Goal: Complete application form: Complete application form

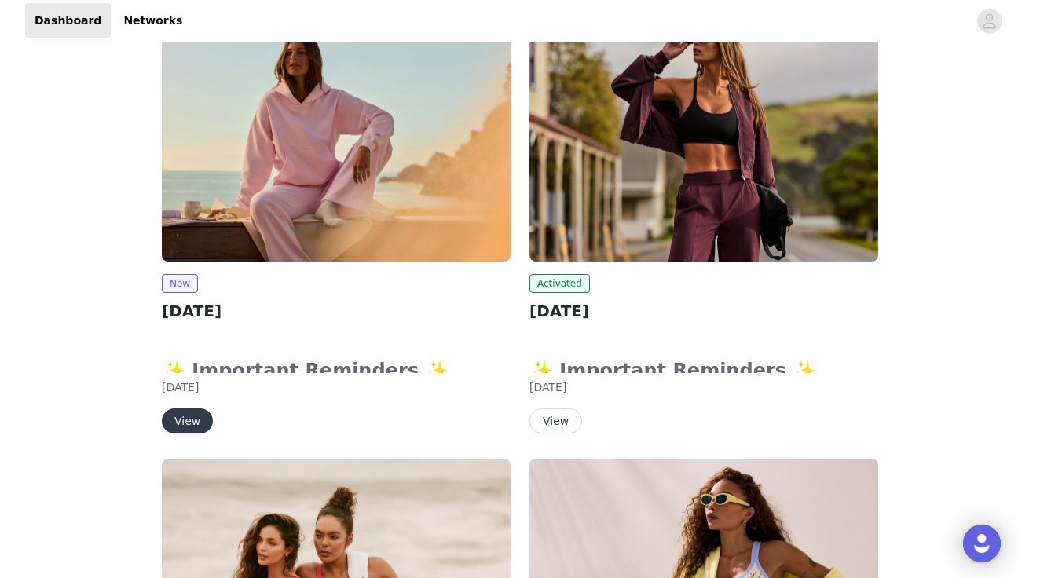
scroll to position [163, 0]
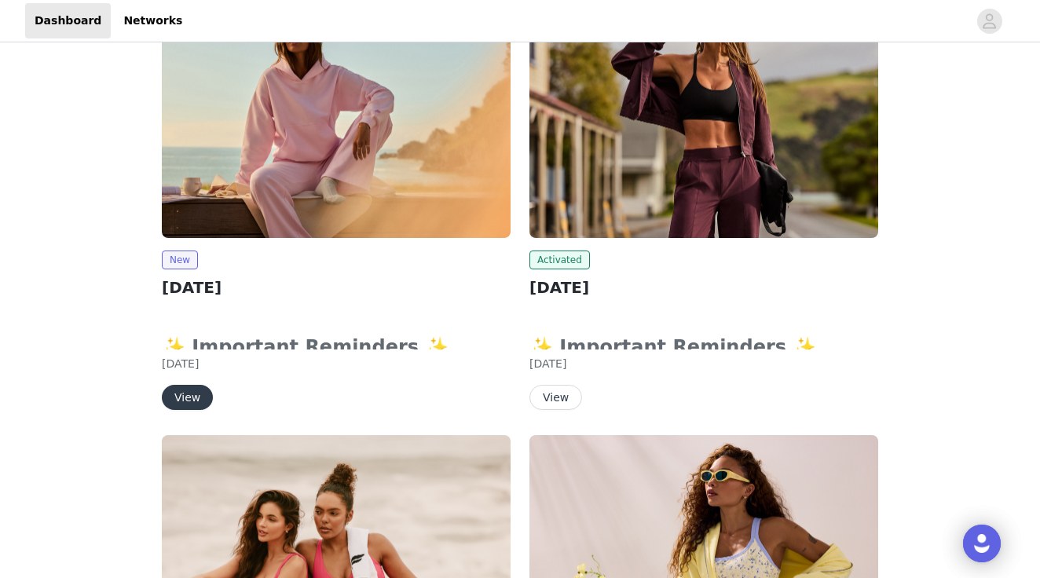
click at [195, 398] on button "View" at bounding box center [187, 397] width 51 height 25
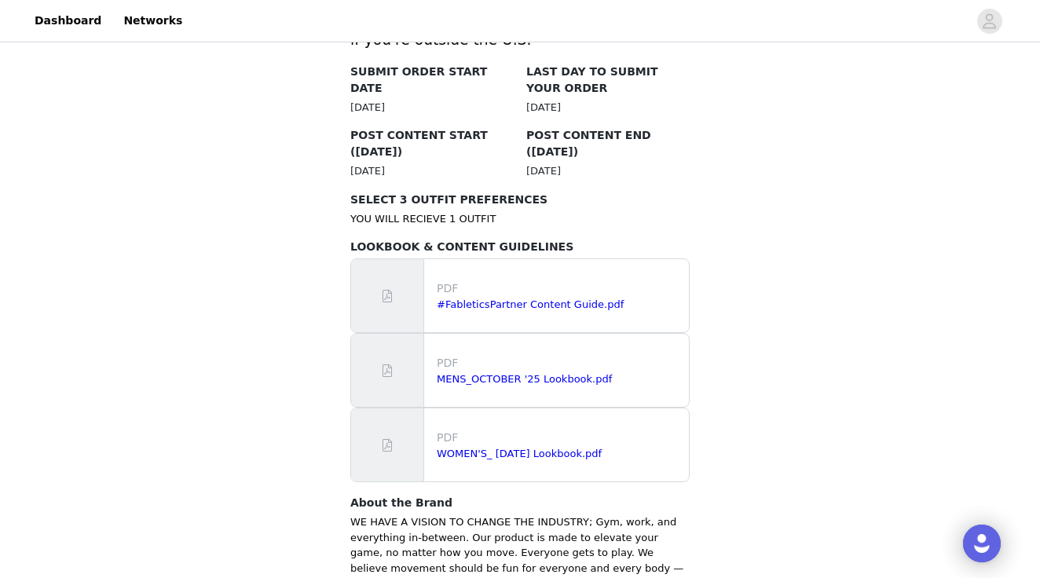
scroll to position [855, 0]
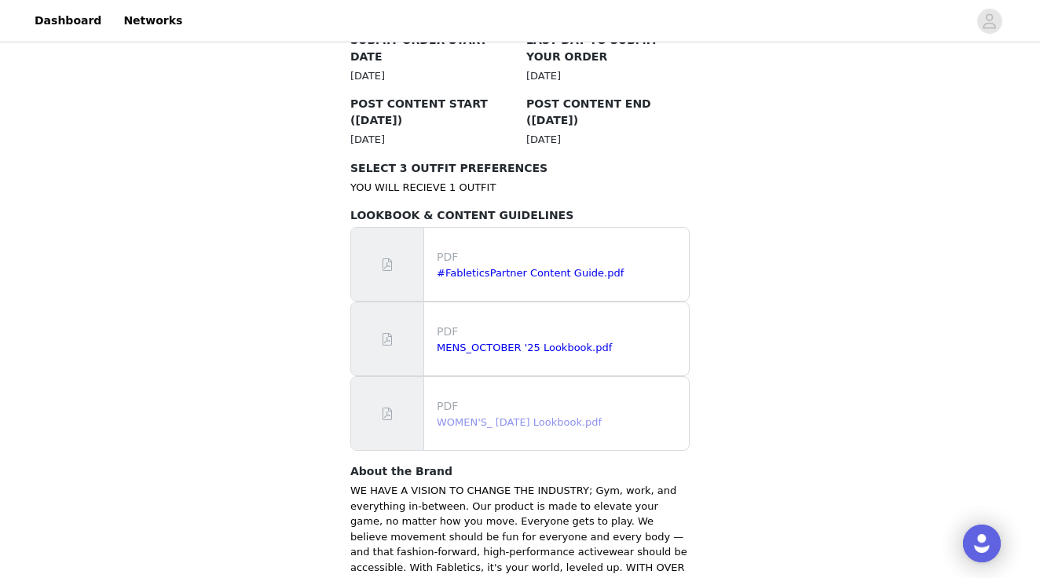
click at [487, 416] on link "WOMEN'S_ [DATE] Lookbook.pdf" at bounding box center [519, 422] width 165 height 12
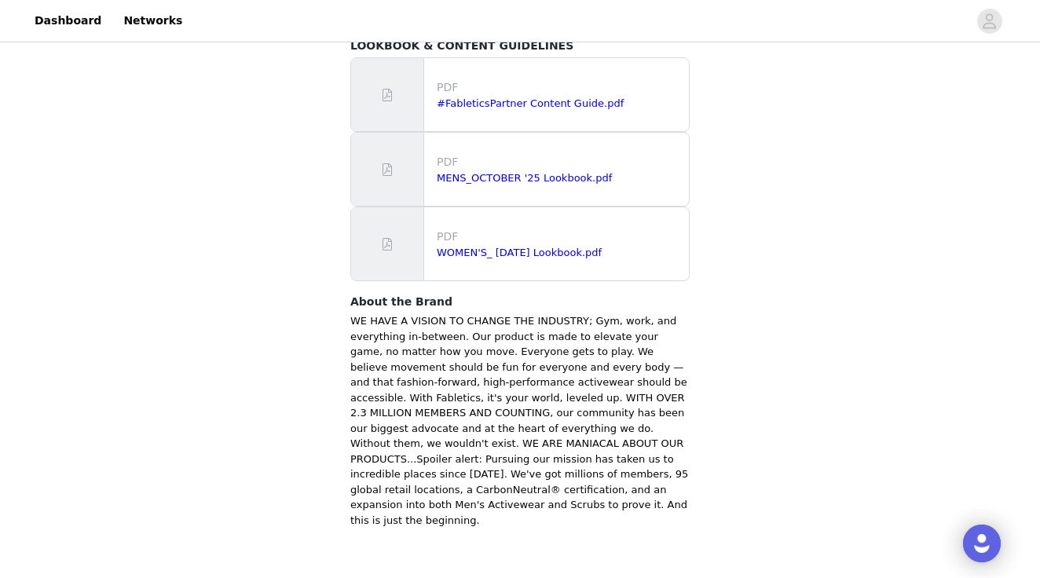
scroll to position [1024, 0]
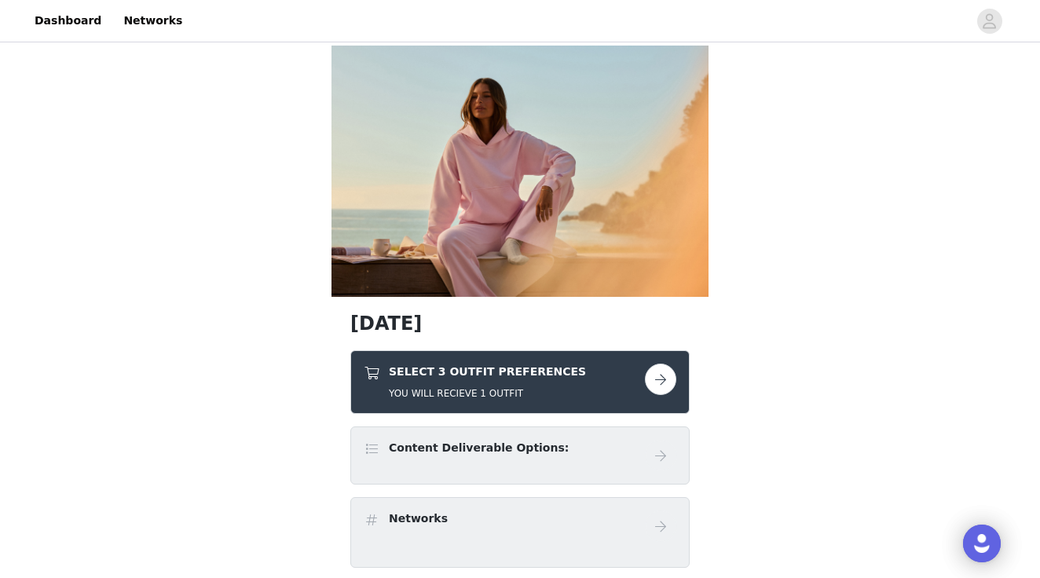
click at [657, 391] on button "button" at bounding box center [660, 379] width 31 height 31
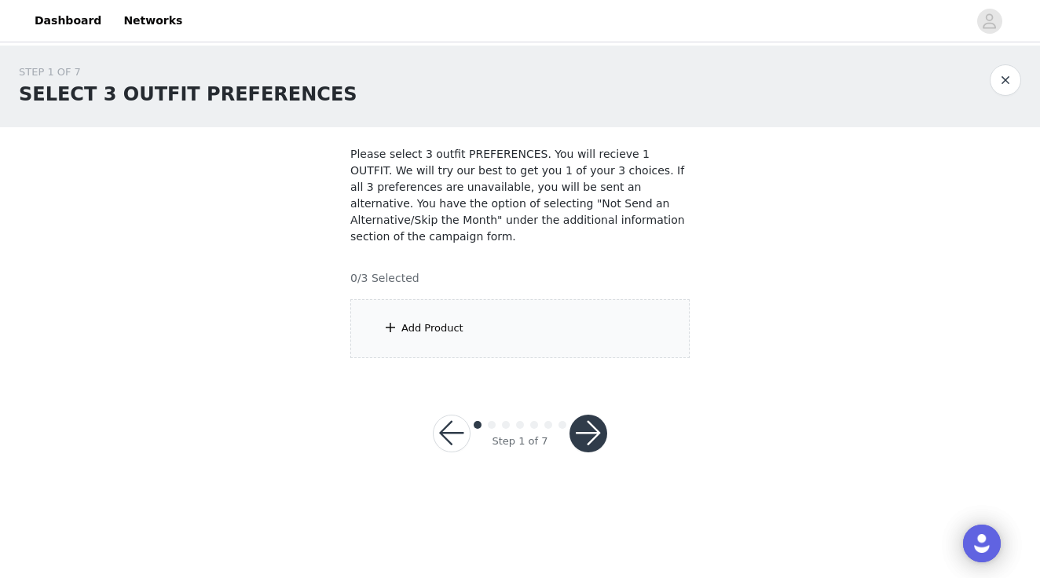
click at [506, 327] on div "Add Product" at bounding box center [519, 328] width 339 height 59
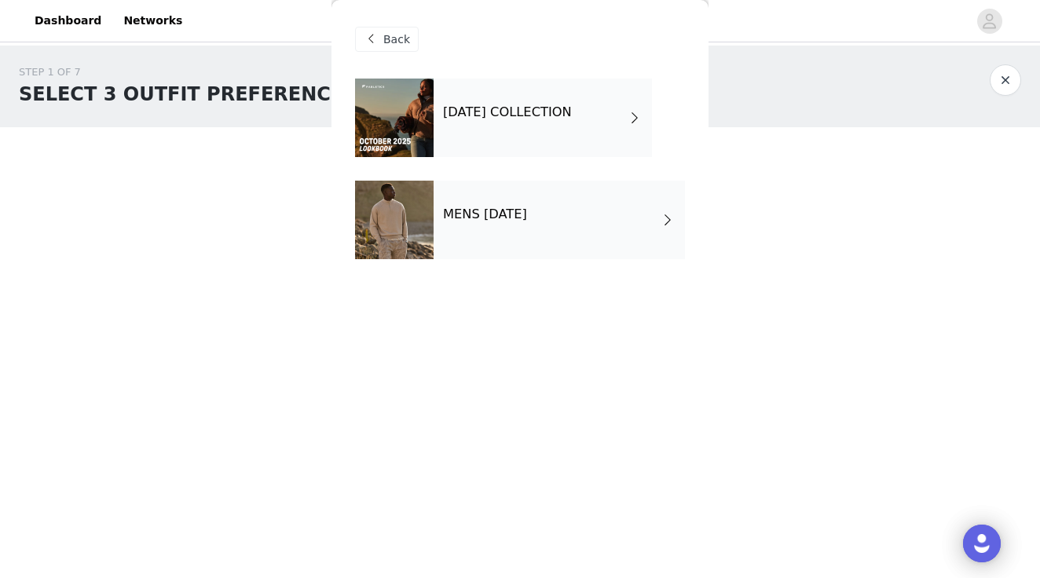
click at [657, 113] on div "[DATE] COLLECTION MENS [DATE]" at bounding box center [520, 181] width 330 height 204
click at [572, 115] on h4 "[DATE] COLLECTION" at bounding box center [507, 112] width 129 height 14
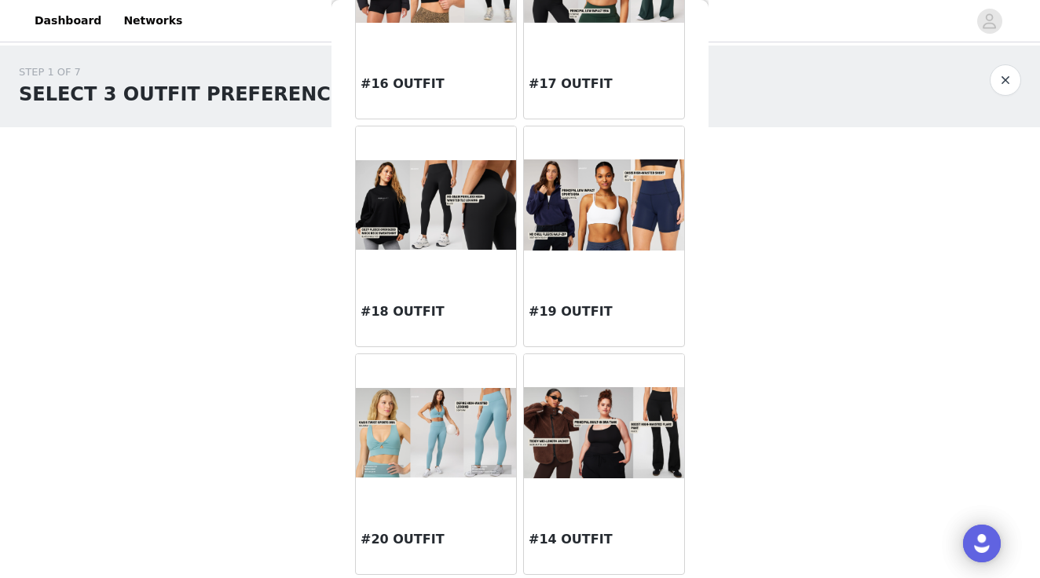
scroll to position [1775, 0]
click at [583, 439] on img at bounding box center [604, 433] width 160 height 92
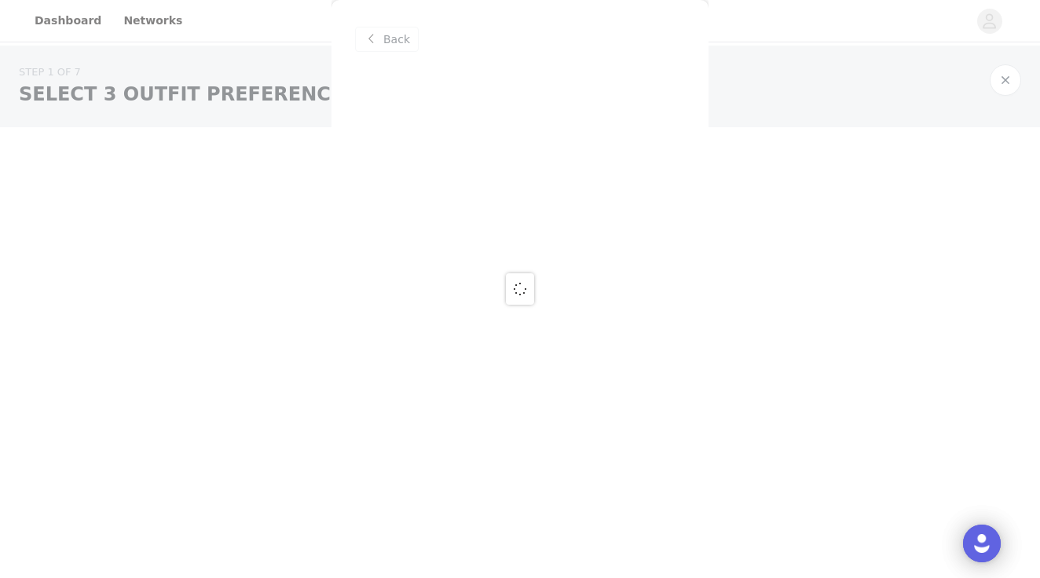
scroll to position [0, 0]
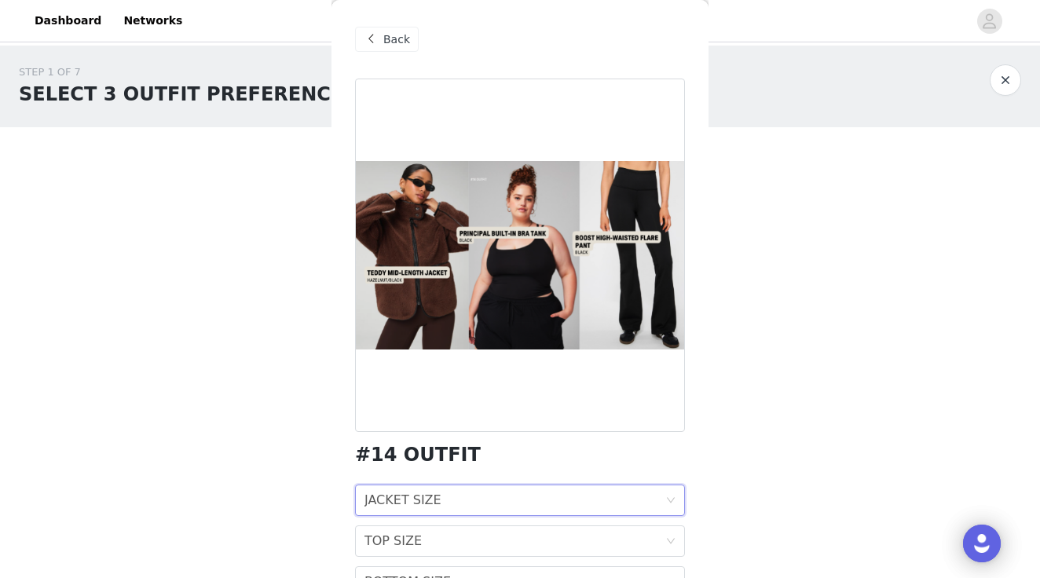
click at [422, 507] on div "JACKET SIZE" at bounding box center [402, 500] width 77 height 30
click at [440, 548] on li "S" at bounding box center [520, 560] width 330 height 25
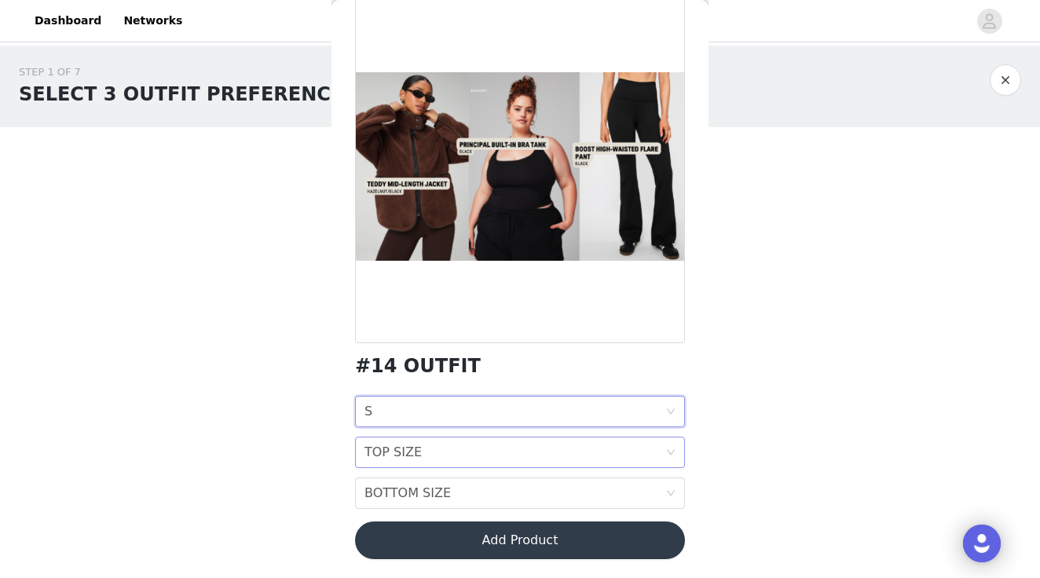
scroll to position [89, 0]
click at [482, 456] on div "TOP SIZE TOP SIZE" at bounding box center [514, 453] width 301 height 30
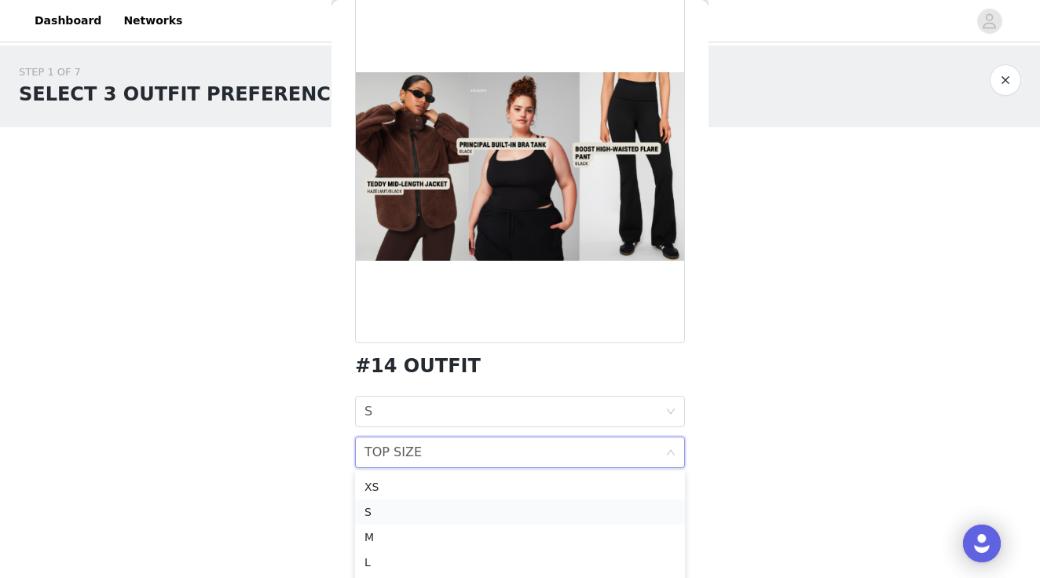
click at [467, 511] on div "S" at bounding box center [519, 512] width 311 height 17
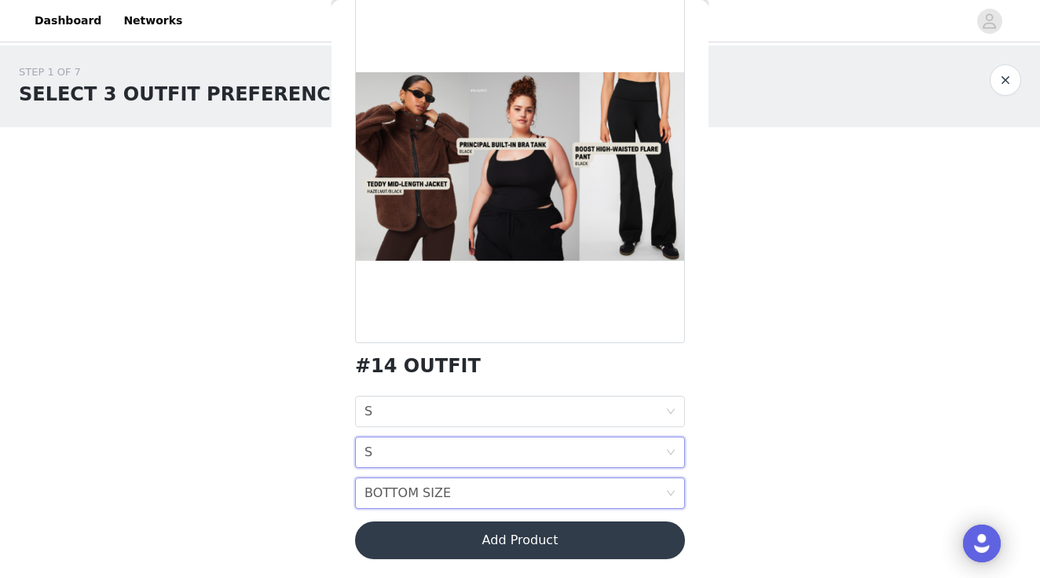
click at [463, 489] on div "BOTTOM SIZE BOTTOM SIZE" at bounding box center [514, 493] width 301 height 30
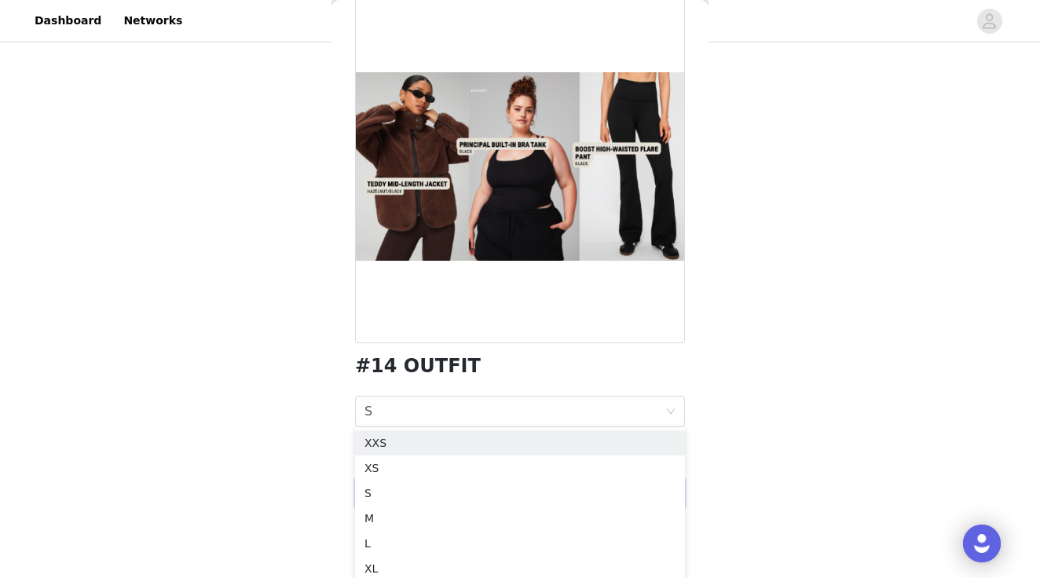
scroll to position [101, 0]
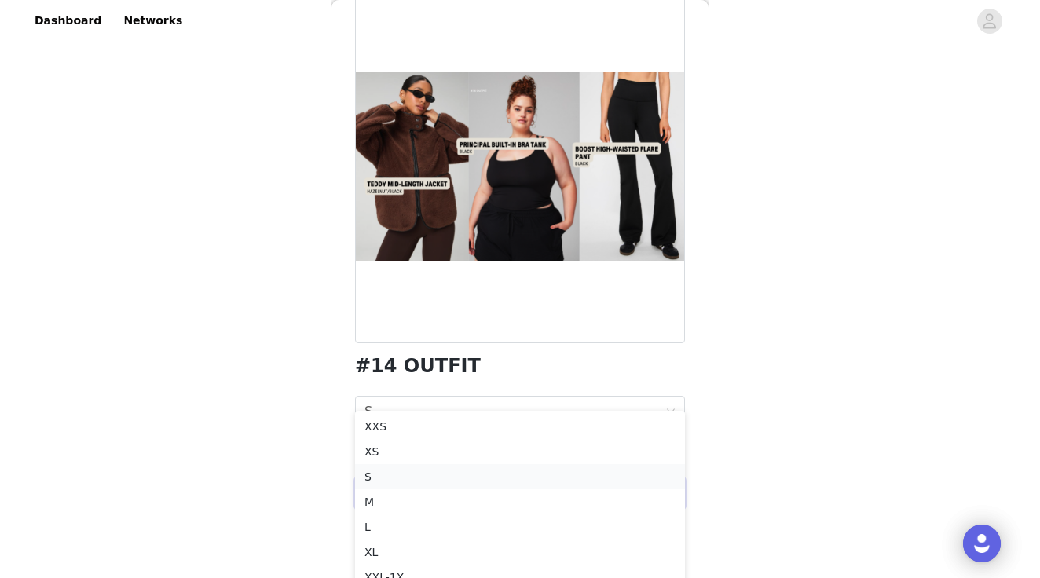
click at [439, 468] on div "S" at bounding box center [519, 476] width 311 height 17
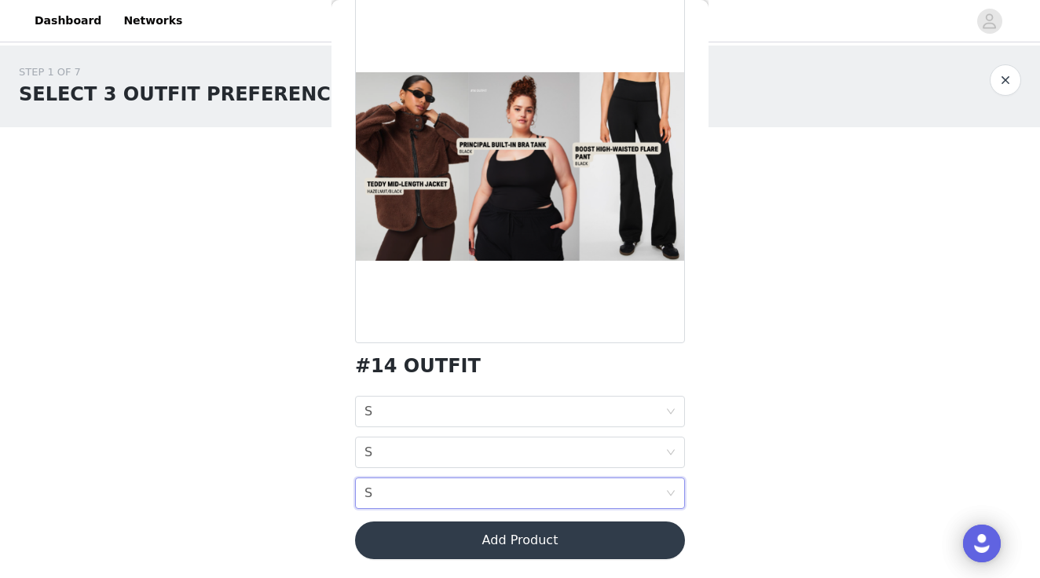
scroll to position [0, 0]
click at [522, 539] on button "Add Product" at bounding box center [520, 541] width 330 height 38
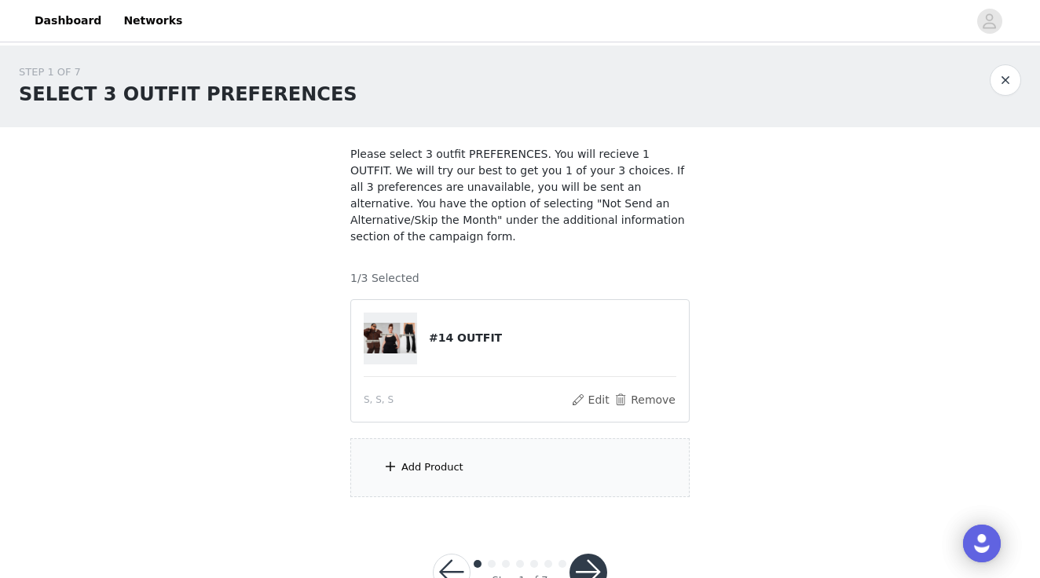
click at [469, 461] on div "Add Product" at bounding box center [519, 467] width 339 height 59
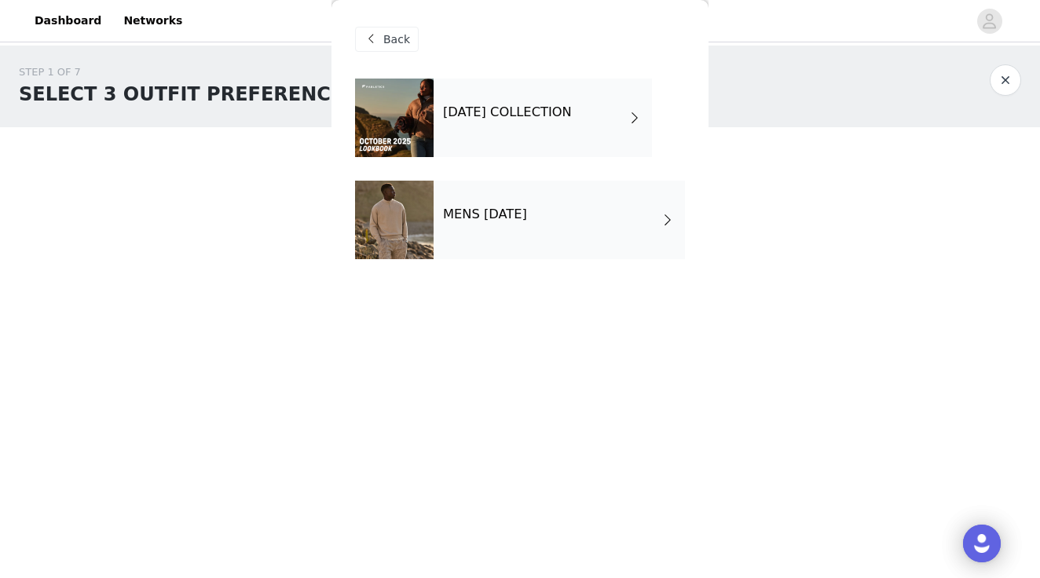
click at [647, 120] on div "[DATE] COLLECTION" at bounding box center [543, 118] width 218 height 79
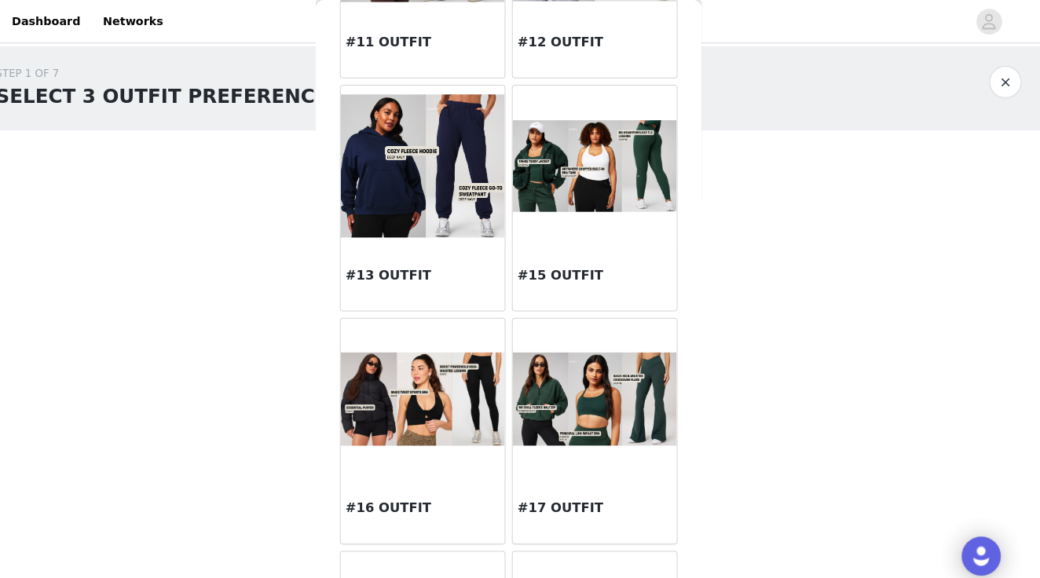
scroll to position [1289, 0]
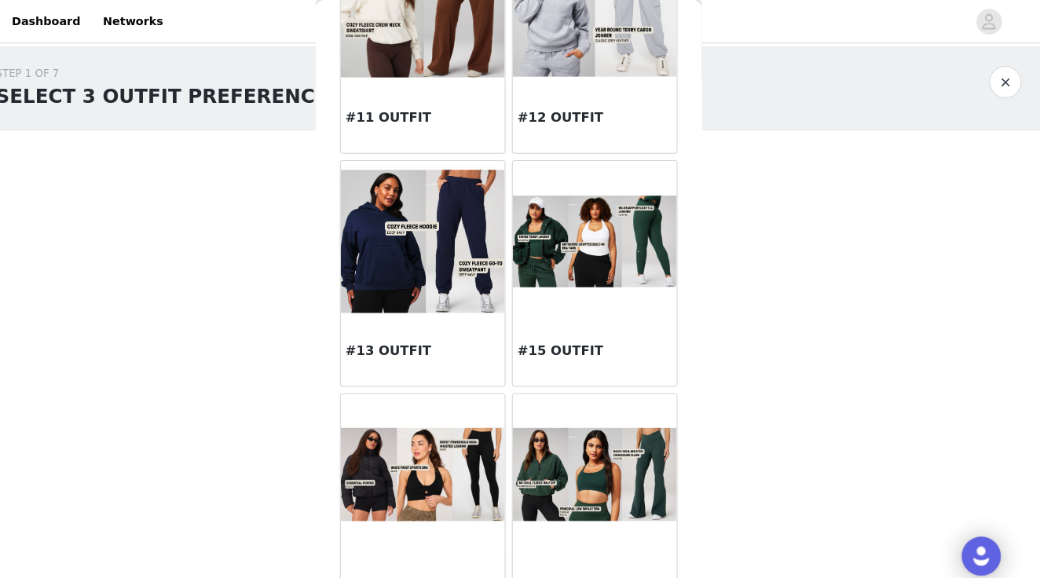
click at [614, 269] on img at bounding box center [604, 236] width 160 height 90
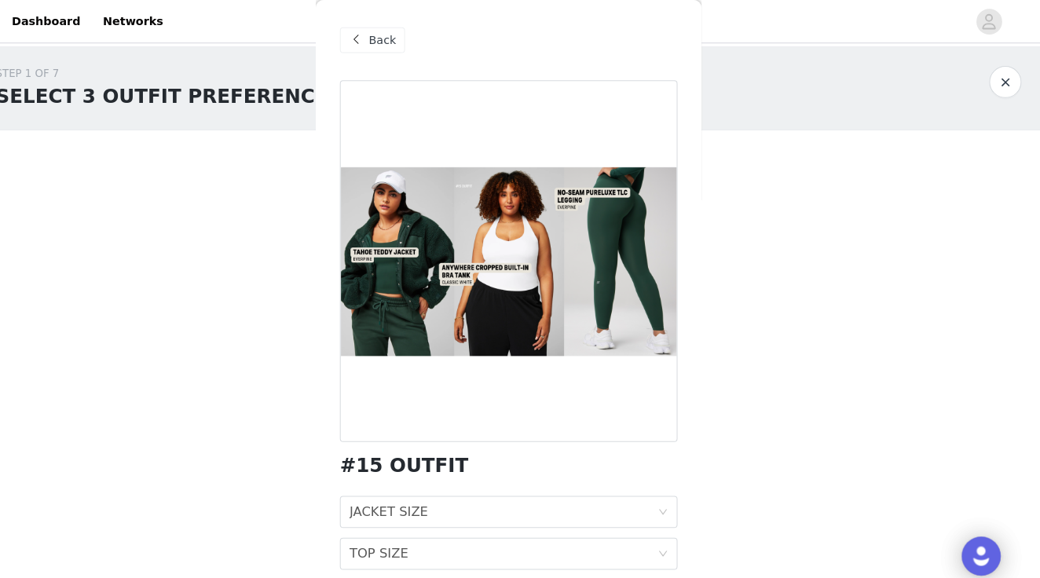
scroll to position [74, 0]
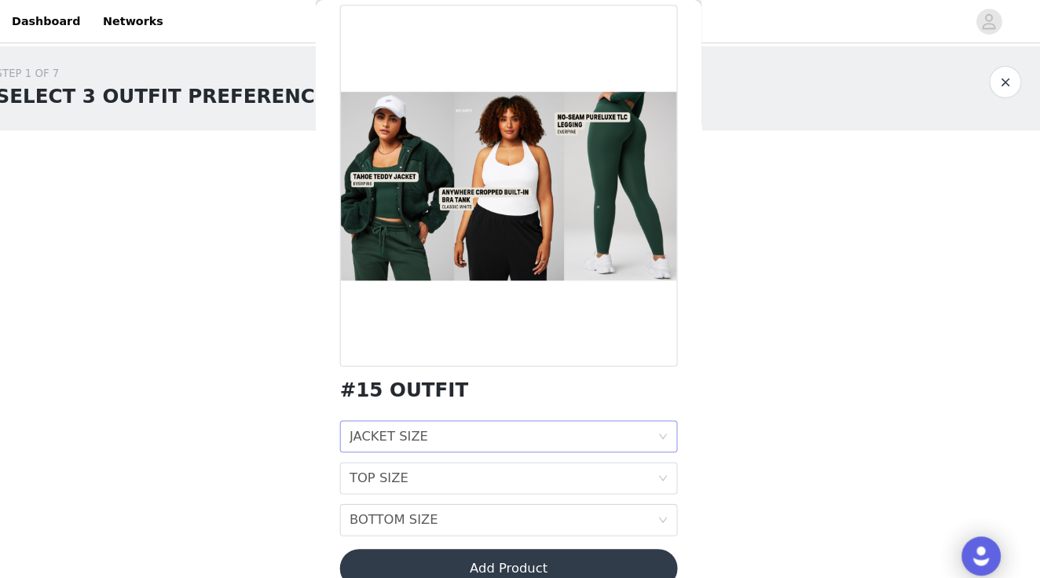
click at [436, 419] on div "JACKET SIZE JACKET SIZE" at bounding box center [514, 427] width 301 height 30
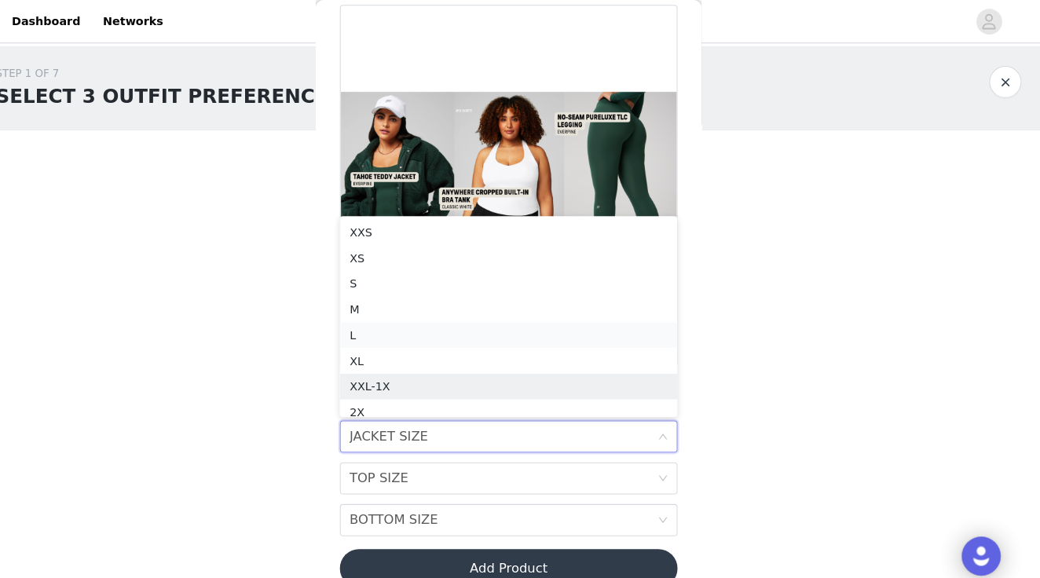
scroll to position [8, 0]
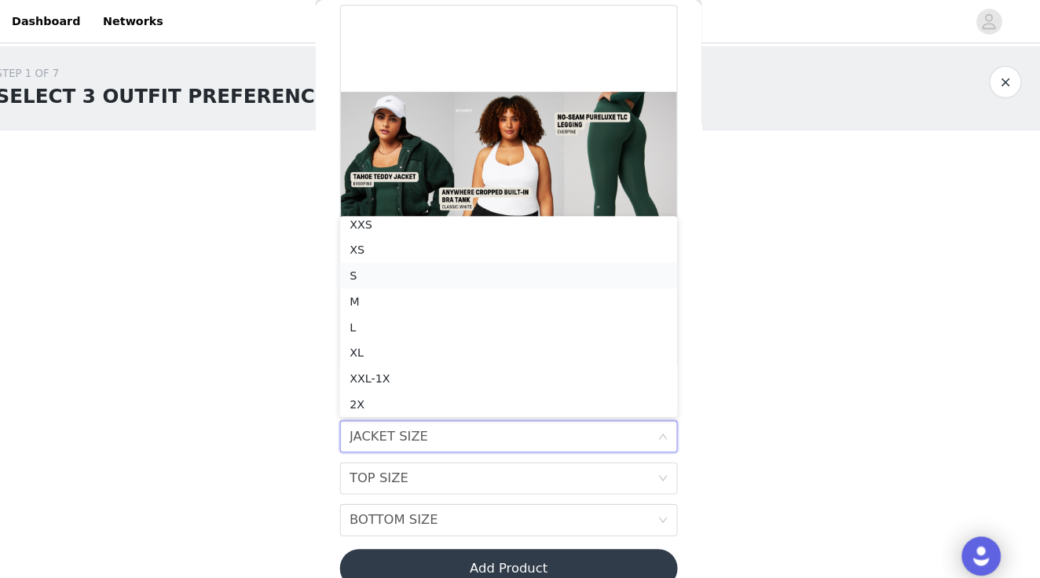
click at [410, 269] on div "S" at bounding box center [519, 269] width 311 height 17
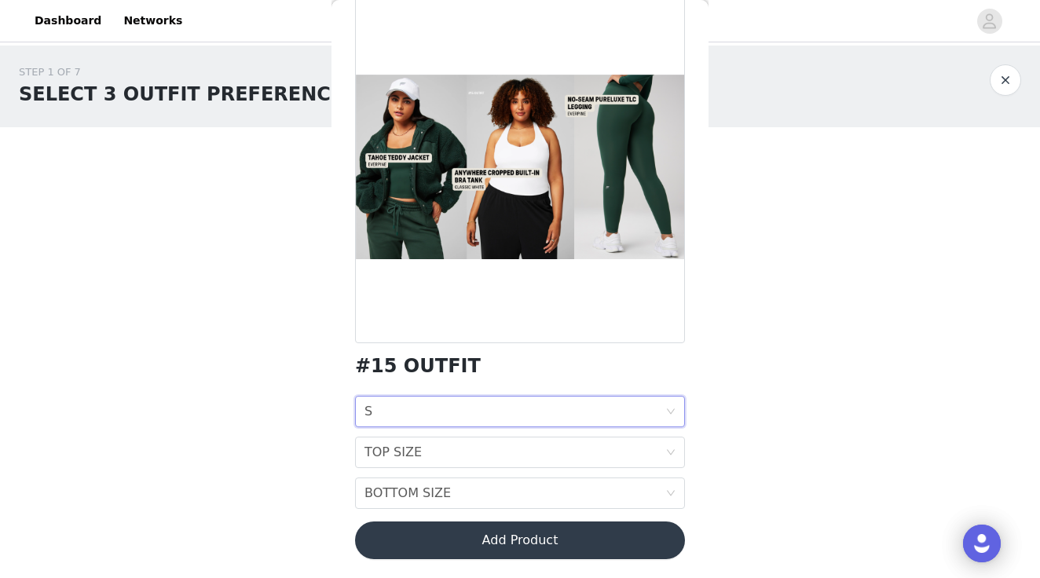
scroll to position [89, 0]
click at [426, 449] on div "TOP SIZE TOP SIZE" at bounding box center [514, 453] width 301 height 30
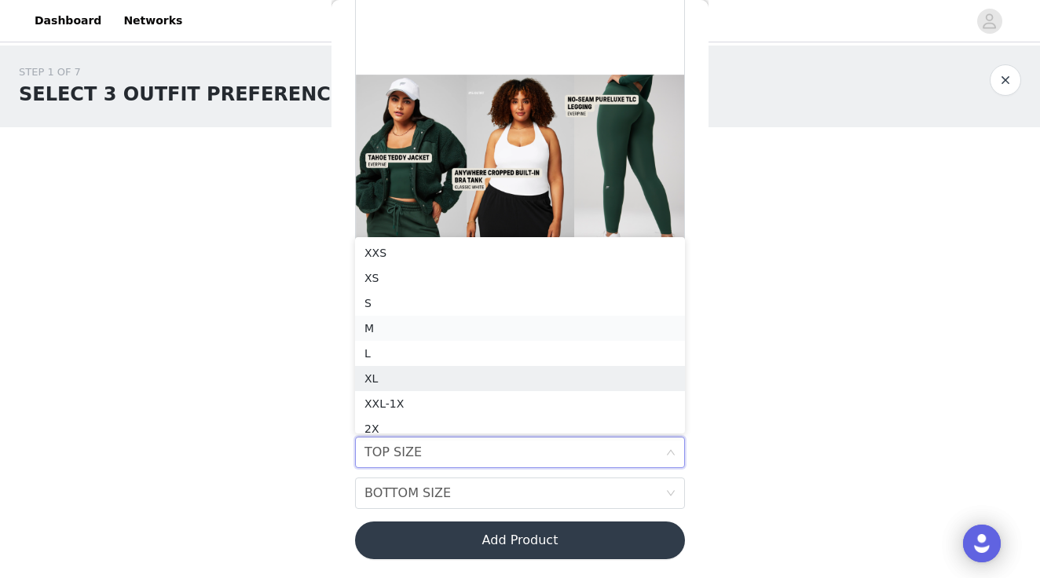
scroll to position [8, 0]
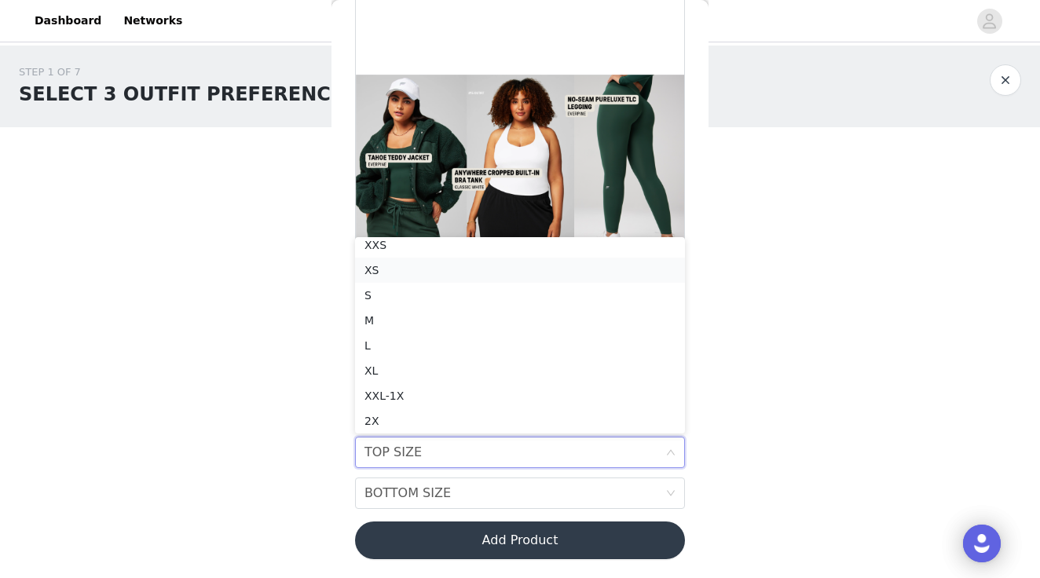
click at [434, 272] on div "XS" at bounding box center [519, 270] width 311 height 17
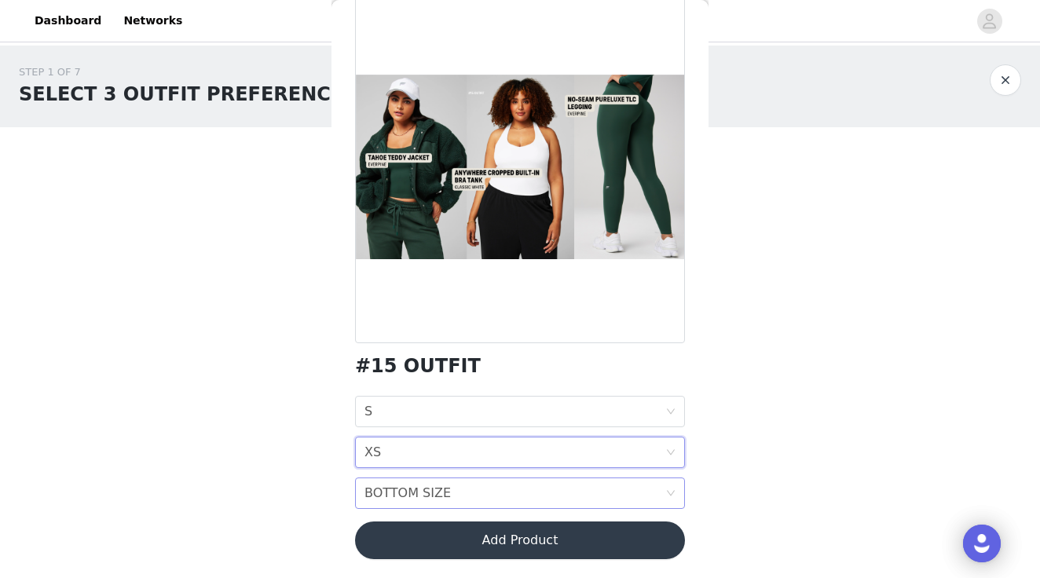
click at [403, 497] on div "BOTTOM SIZE" at bounding box center [407, 493] width 86 height 30
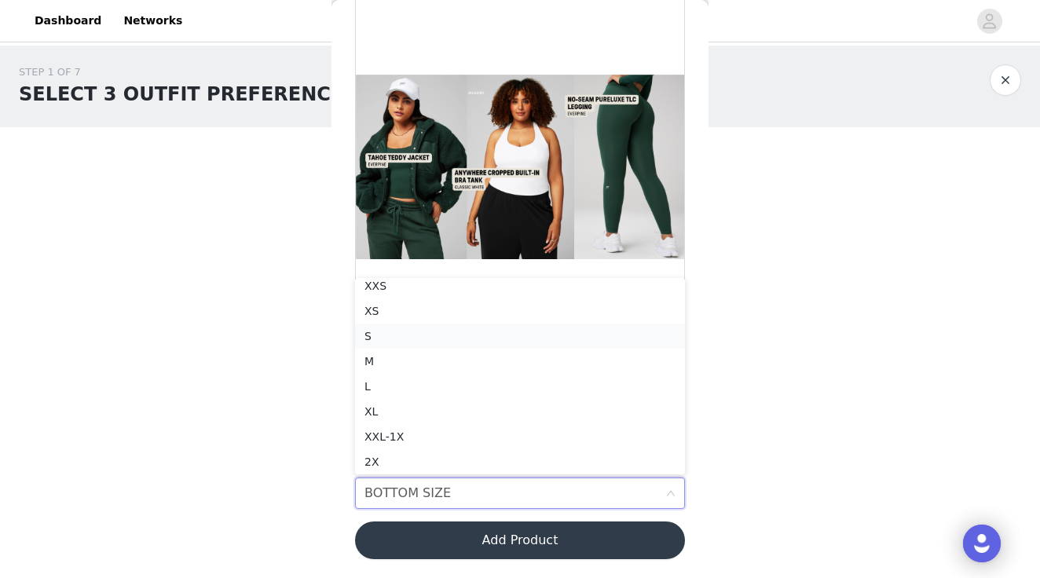
click at [427, 328] on div "S" at bounding box center [519, 336] width 311 height 17
click at [452, 549] on button "Add Product" at bounding box center [520, 541] width 330 height 38
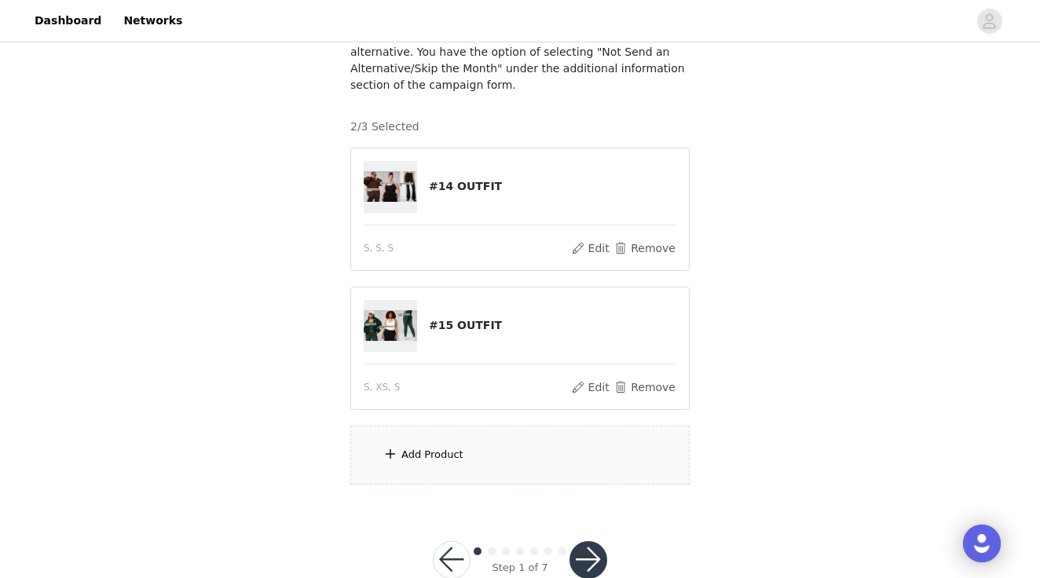
scroll to position [152, 0]
click at [467, 452] on div "Add Product" at bounding box center [519, 454] width 339 height 59
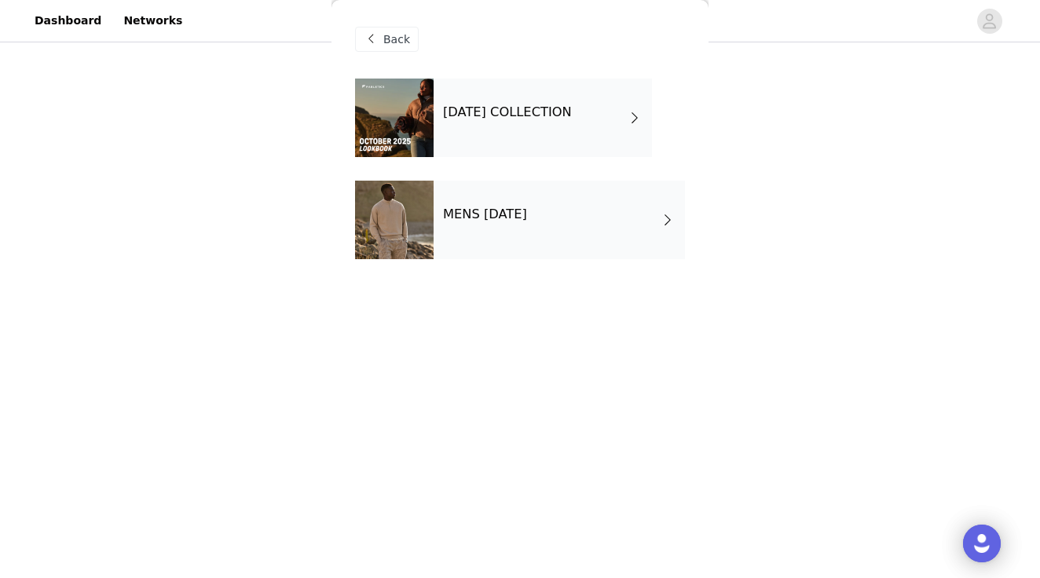
click at [566, 132] on div "[DATE] COLLECTION" at bounding box center [543, 118] width 218 height 79
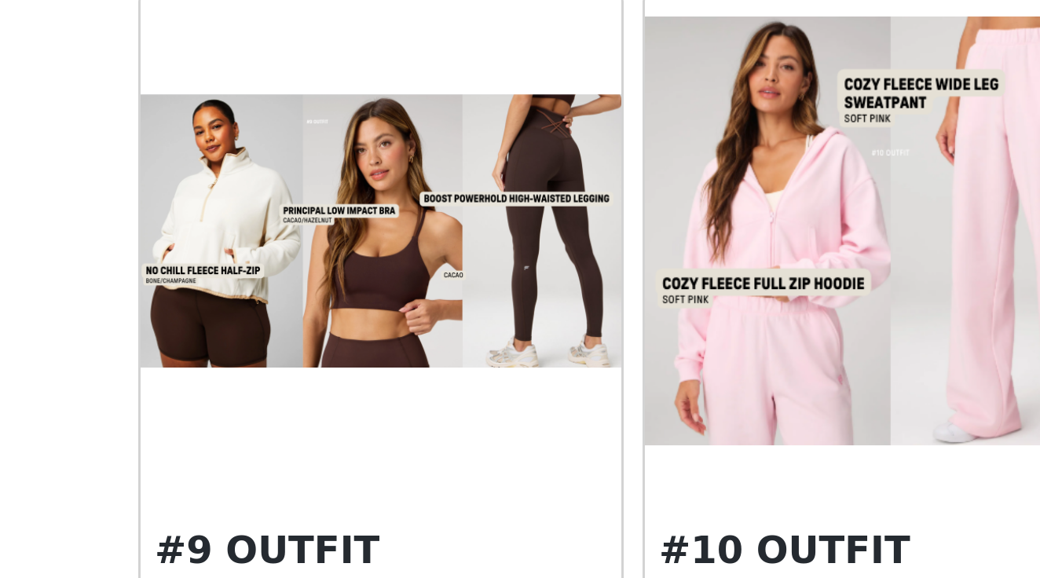
scroll to position [723, 0]
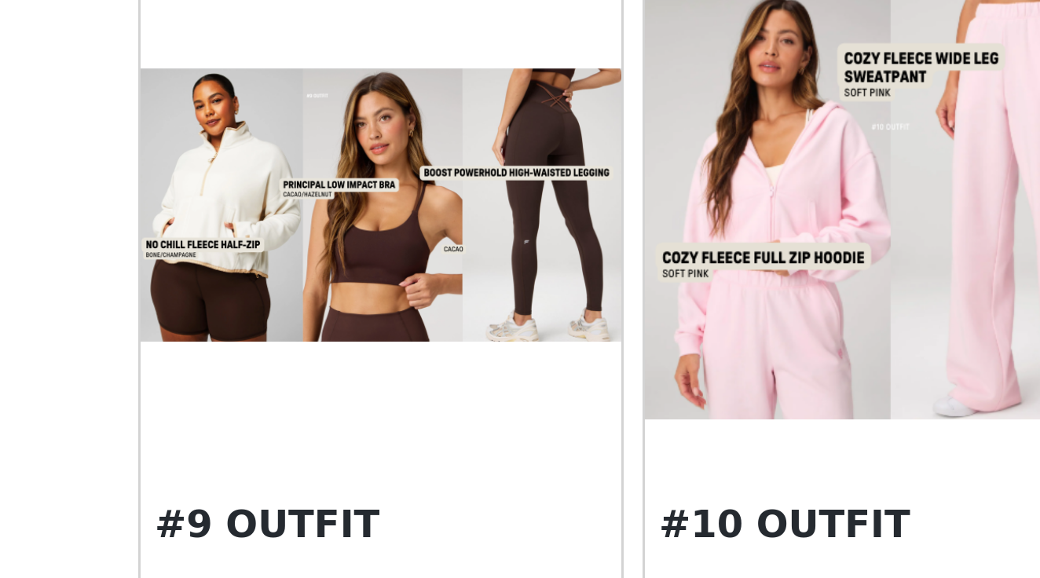
click at [356, 301] on img at bounding box center [436, 346] width 160 height 90
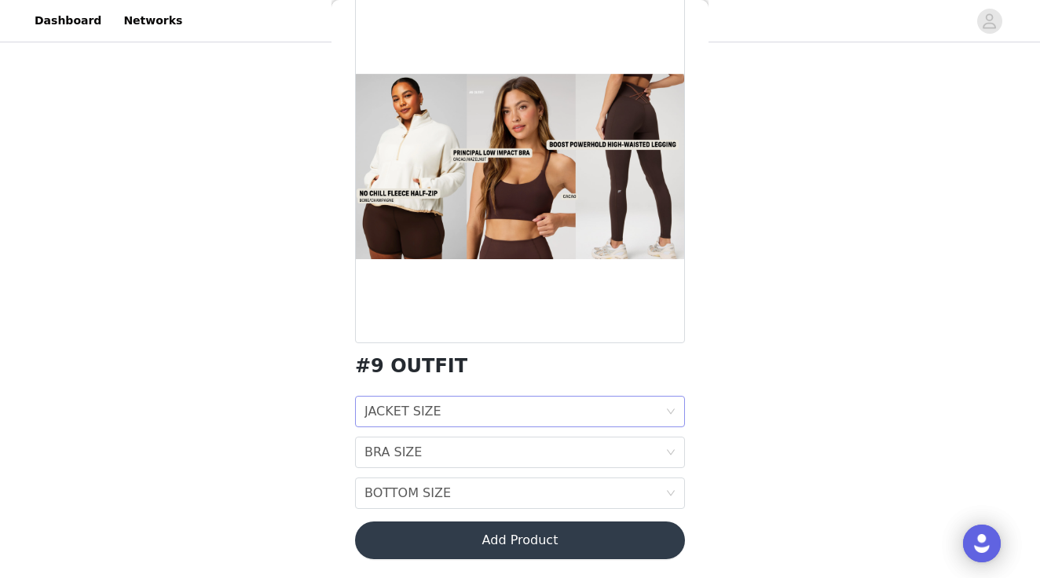
scroll to position [89, 0]
click at [435, 407] on div "JACKET SIZE" at bounding box center [402, 412] width 77 height 30
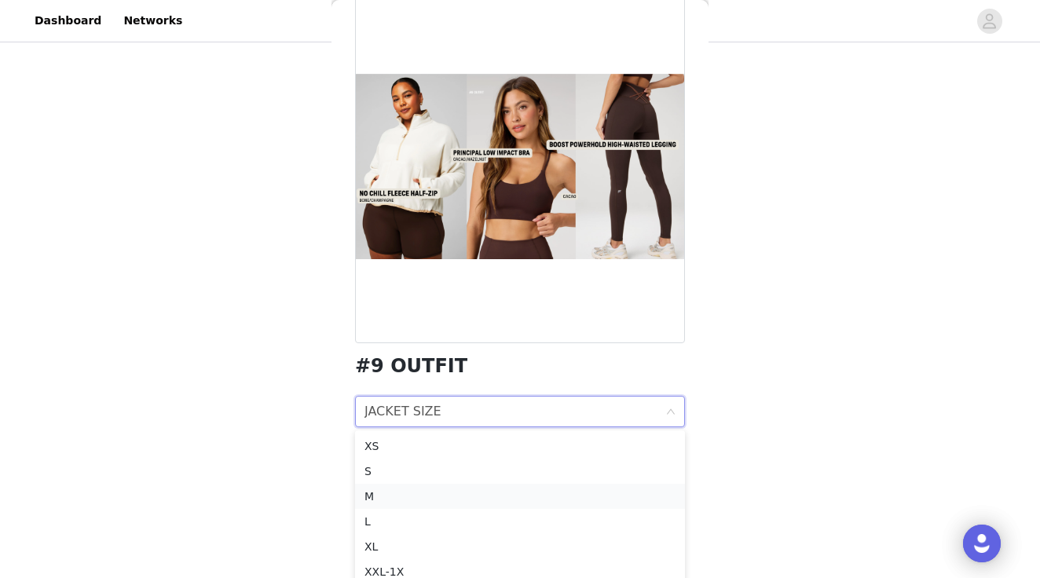
click at [426, 490] on div "M" at bounding box center [519, 496] width 311 height 17
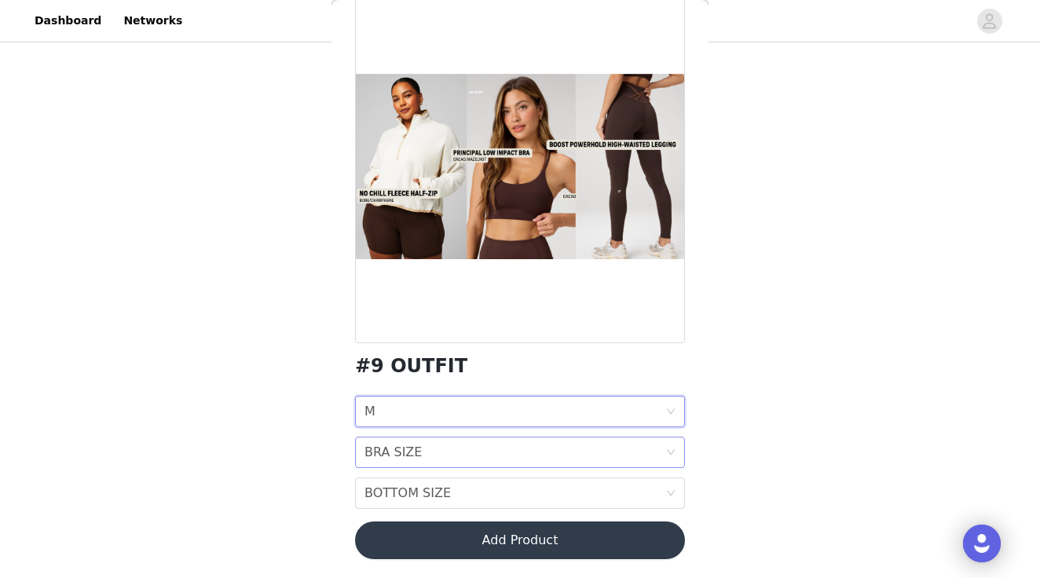
click at [454, 448] on div "BRA SIZE BRA SIZE" at bounding box center [514, 453] width 301 height 30
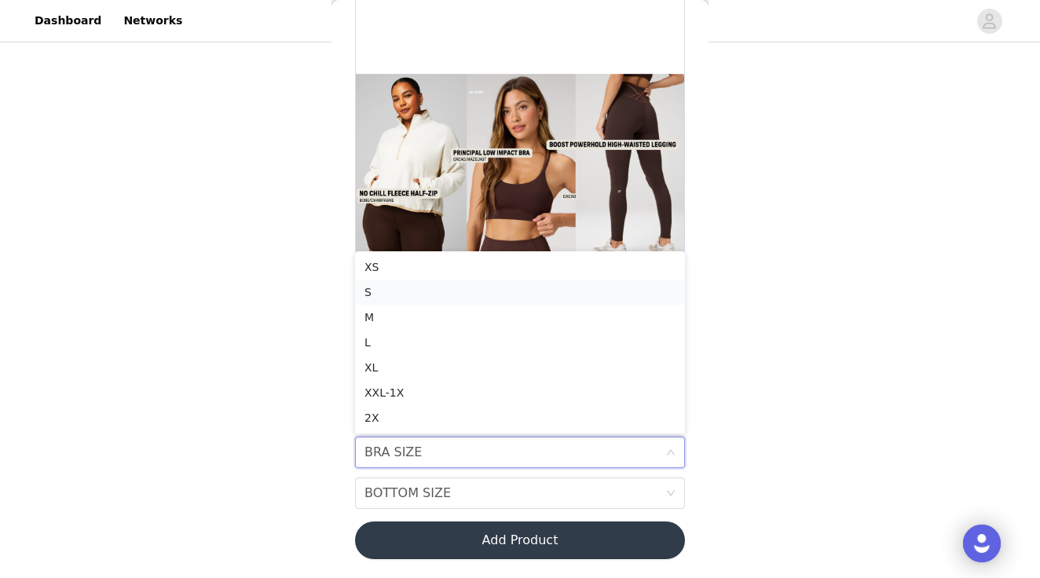
click at [412, 293] on div "S" at bounding box center [519, 292] width 311 height 17
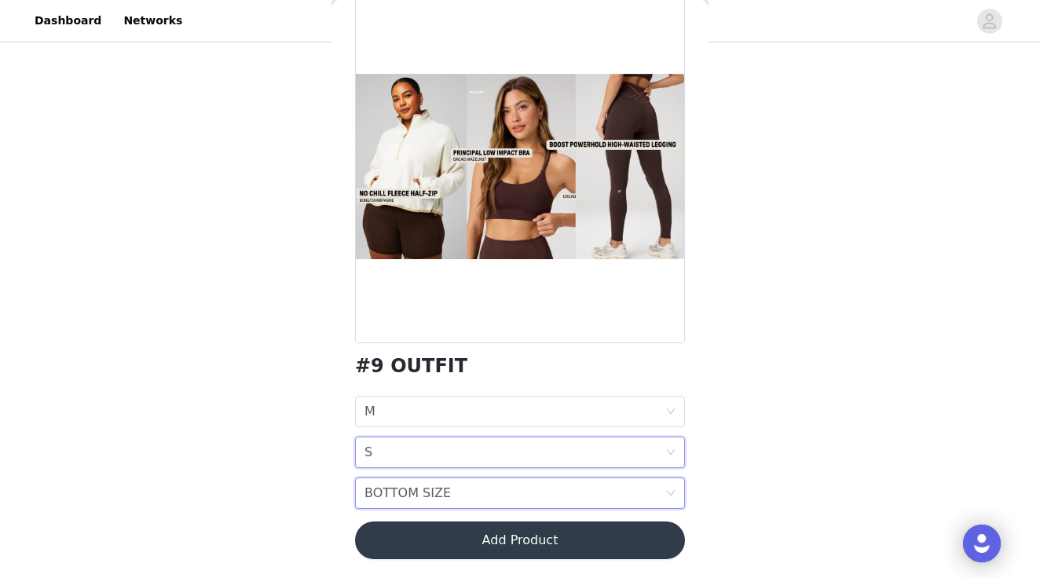
click at [403, 502] on div "BOTTOM SIZE" at bounding box center [407, 493] width 86 height 30
click at [452, 334] on div "S" at bounding box center [519, 332] width 311 height 17
click at [443, 541] on button "Add Product" at bounding box center [520, 541] width 330 height 38
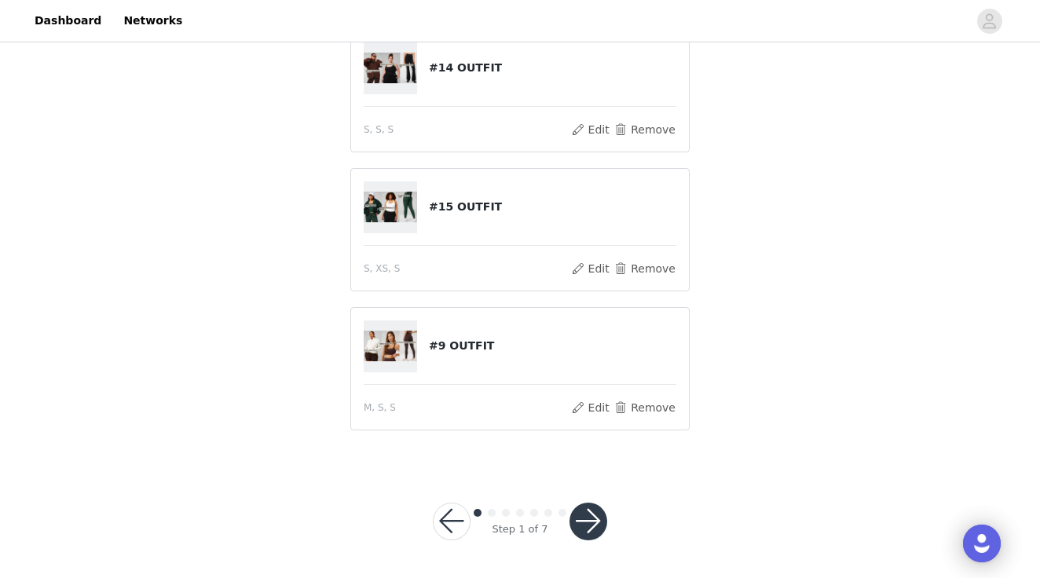
scroll to position [227, 0]
click at [588, 518] on button "button" at bounding box center [589, 523] width 38 height 38
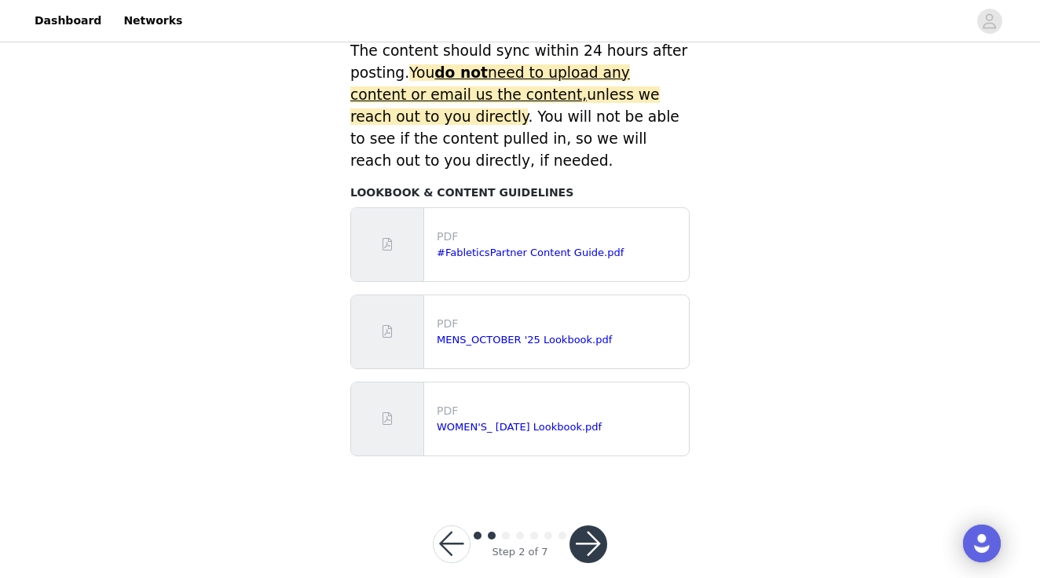
scroll to position [735, 0]
click at [447, 526] on button "button" at bounding box center [452, 545] width 38 height 38
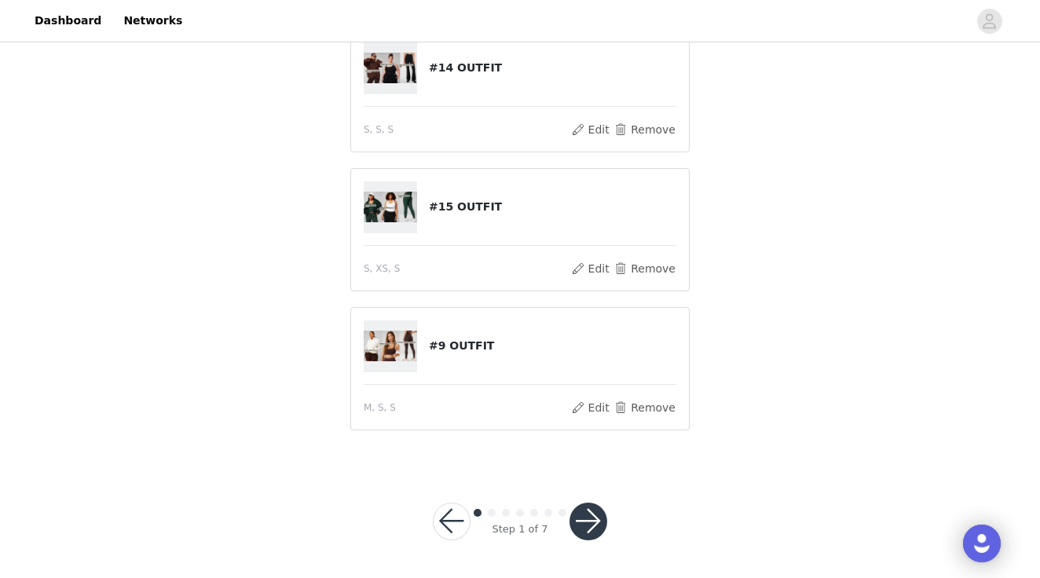
scroll to position [331, 0]
click at [591, 518] on button "button" at bounding box center [589, 523] width 38 height 38
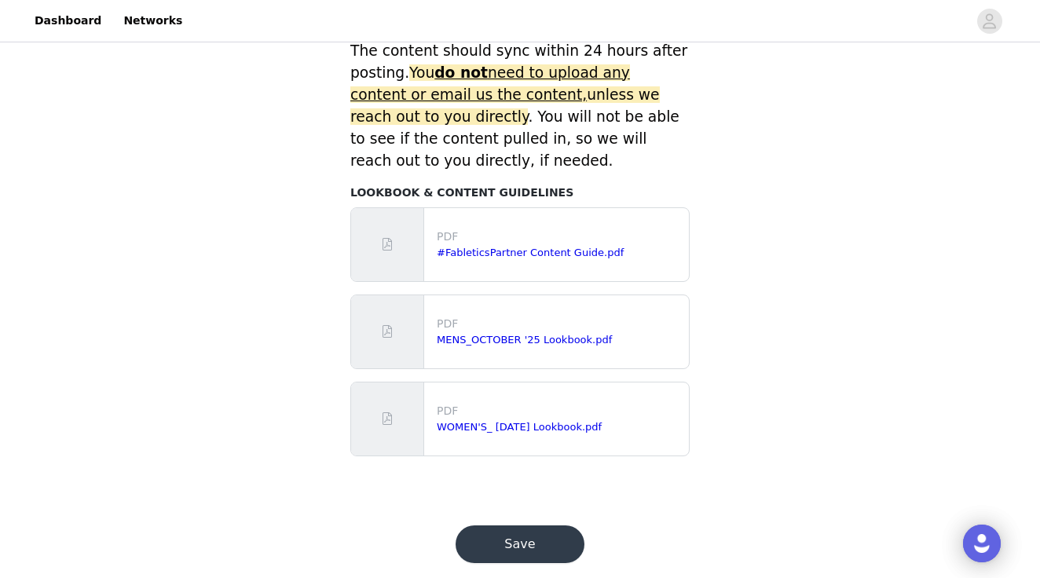
scroll to position [735, 0]
click at [530, 544] on div "Save" at bounding box center [520, 544] width 167 height 75
click at [524, 527] on button "Save" at bounding box center [520, 545] width 129 height 38
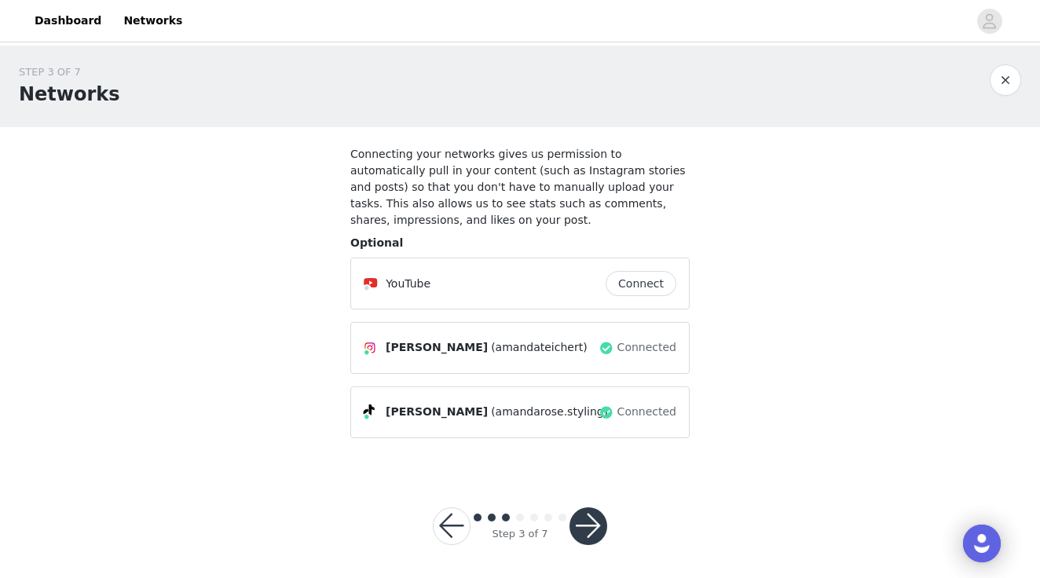
click at [595, 529] on button "button" at bounding box center [589, 526] width 38 height 38
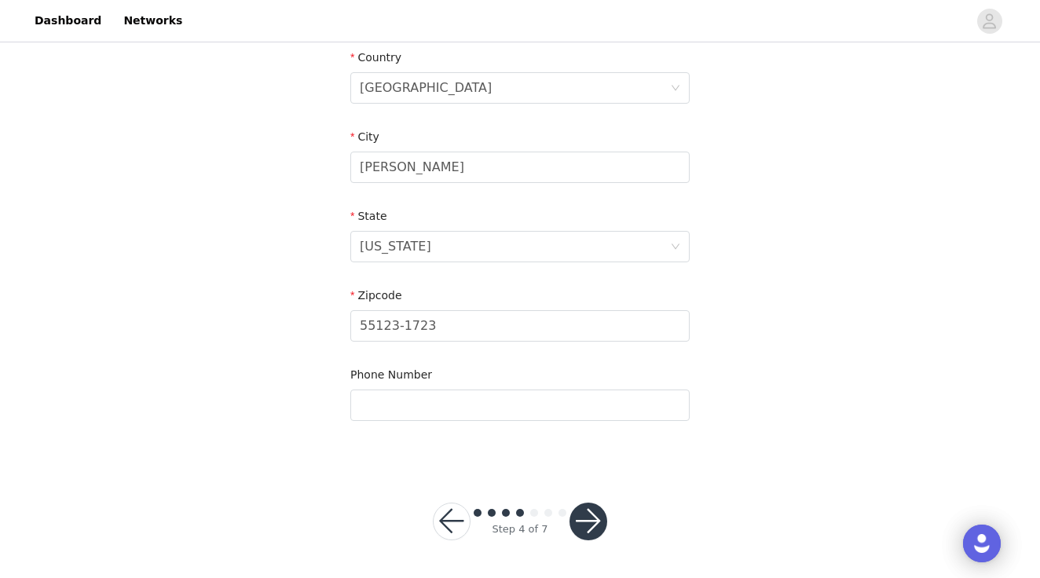
click at [588, 510] on button "button" at bounding box center [589, 522] width 38 height 38
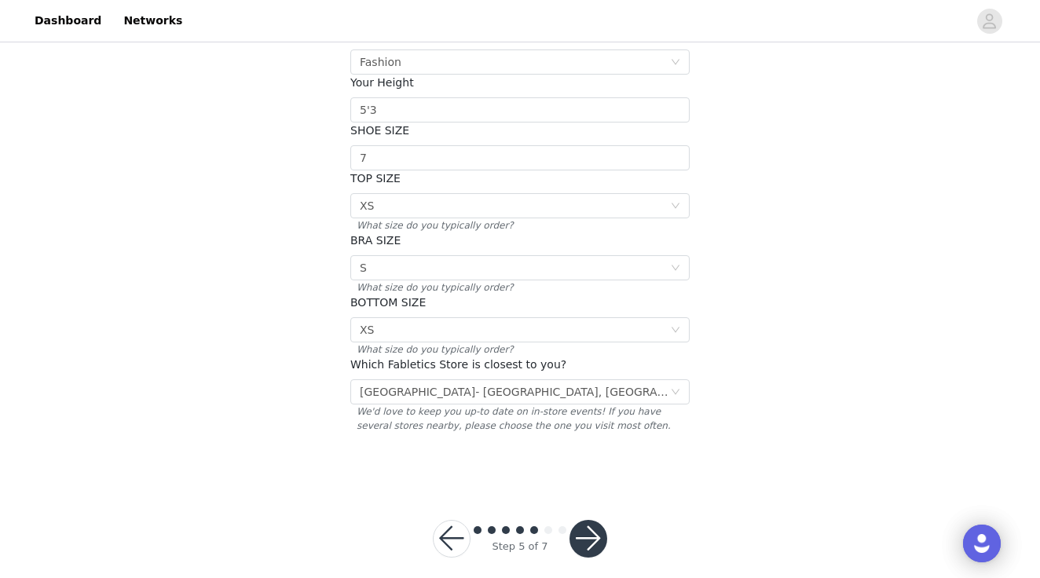
scroll to position [266, 0]
click at [588, 521] on button "button" at bounding box center [589, 540] width 38 height 38
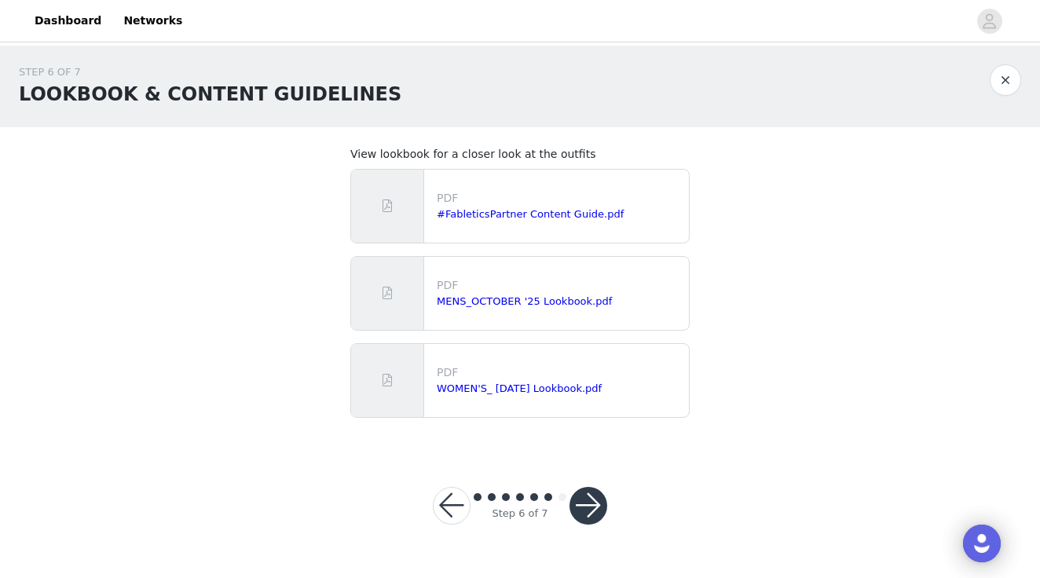
click at [588, 511] on button "button" at bounding box center [589, 506] width 38 height 38
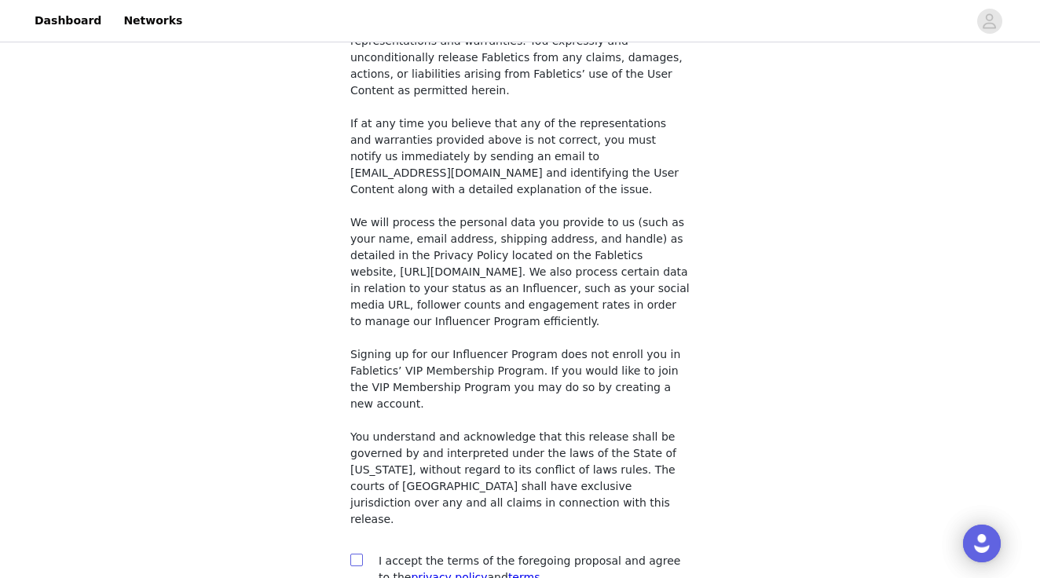
scroll to position [1203, 0]
click at [357, 555] on input "checkbox" at bounding box center [355, 560] width 11 height 11
checkbox input "true"
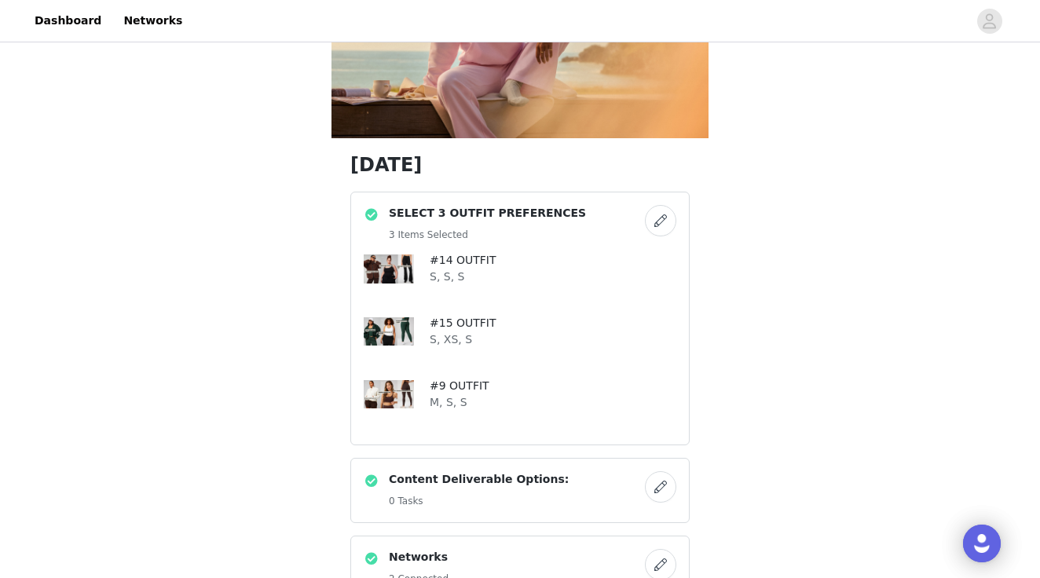
scroll to position [170, 0]
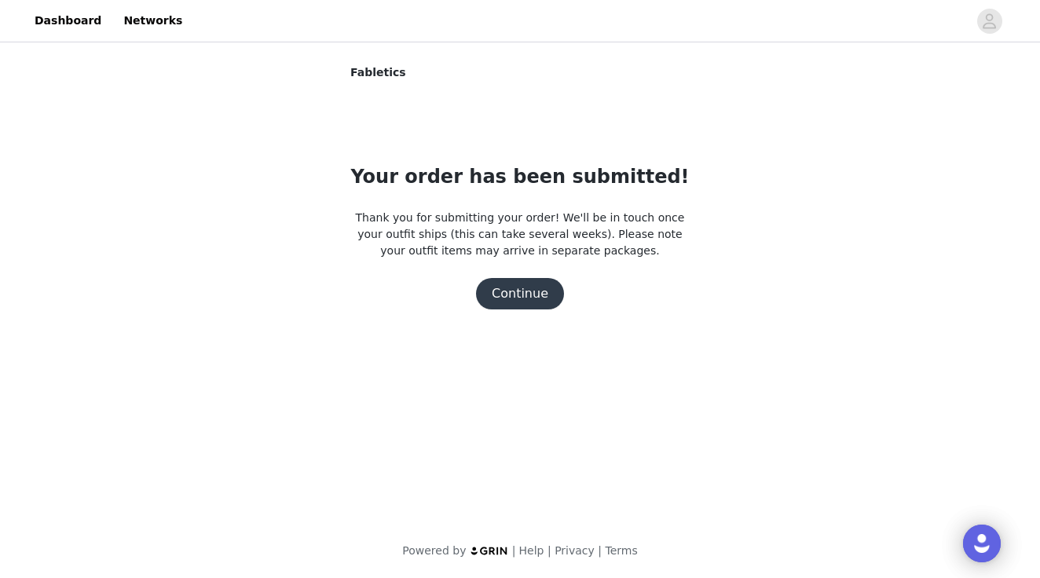
click at [535, 298] on button "Continue" at bounding box center [520, 293] width 88 height 31
